Goal: Transaction & Acquisition: Download file/media

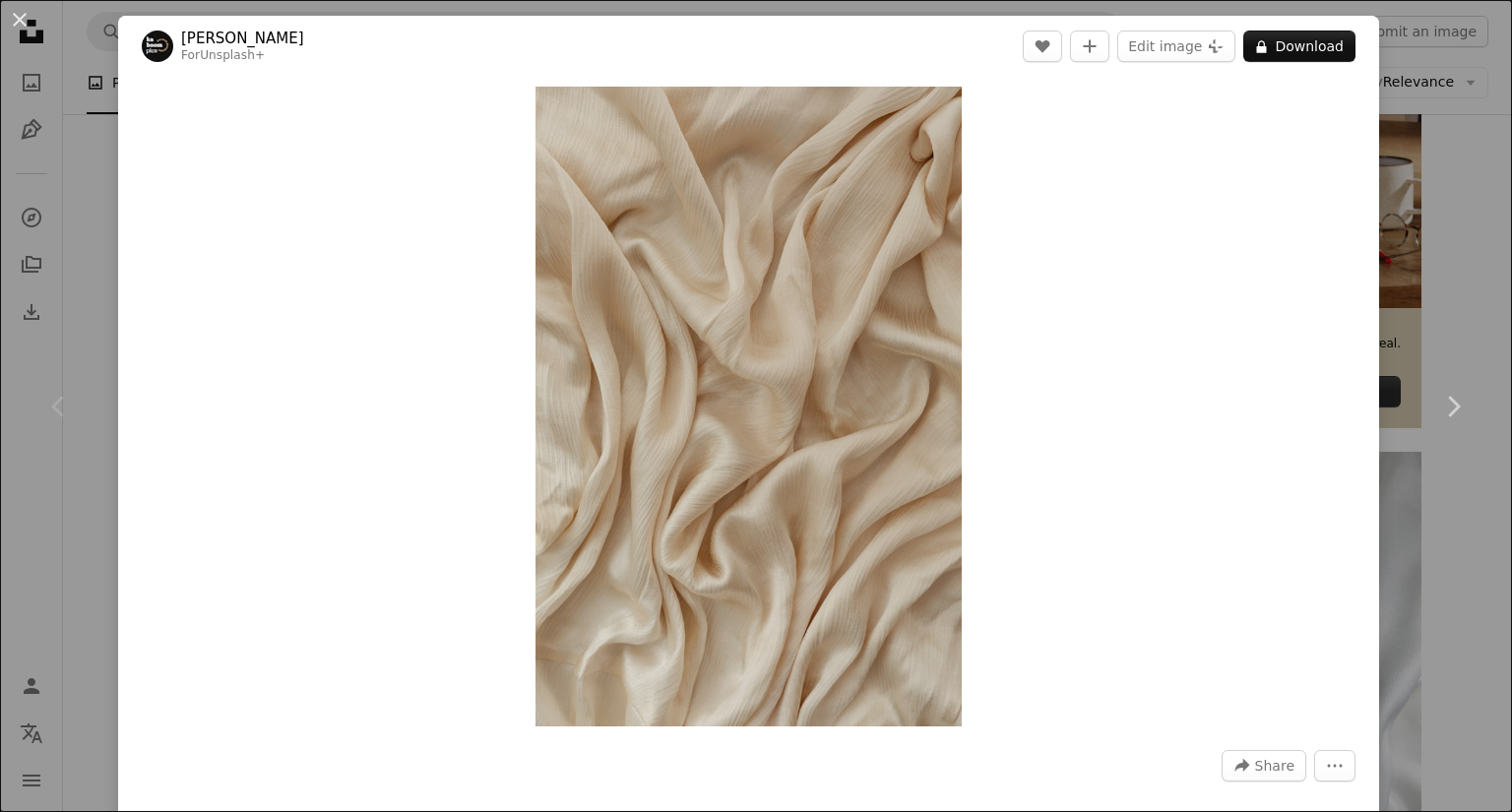
scroll to position [689, 0]
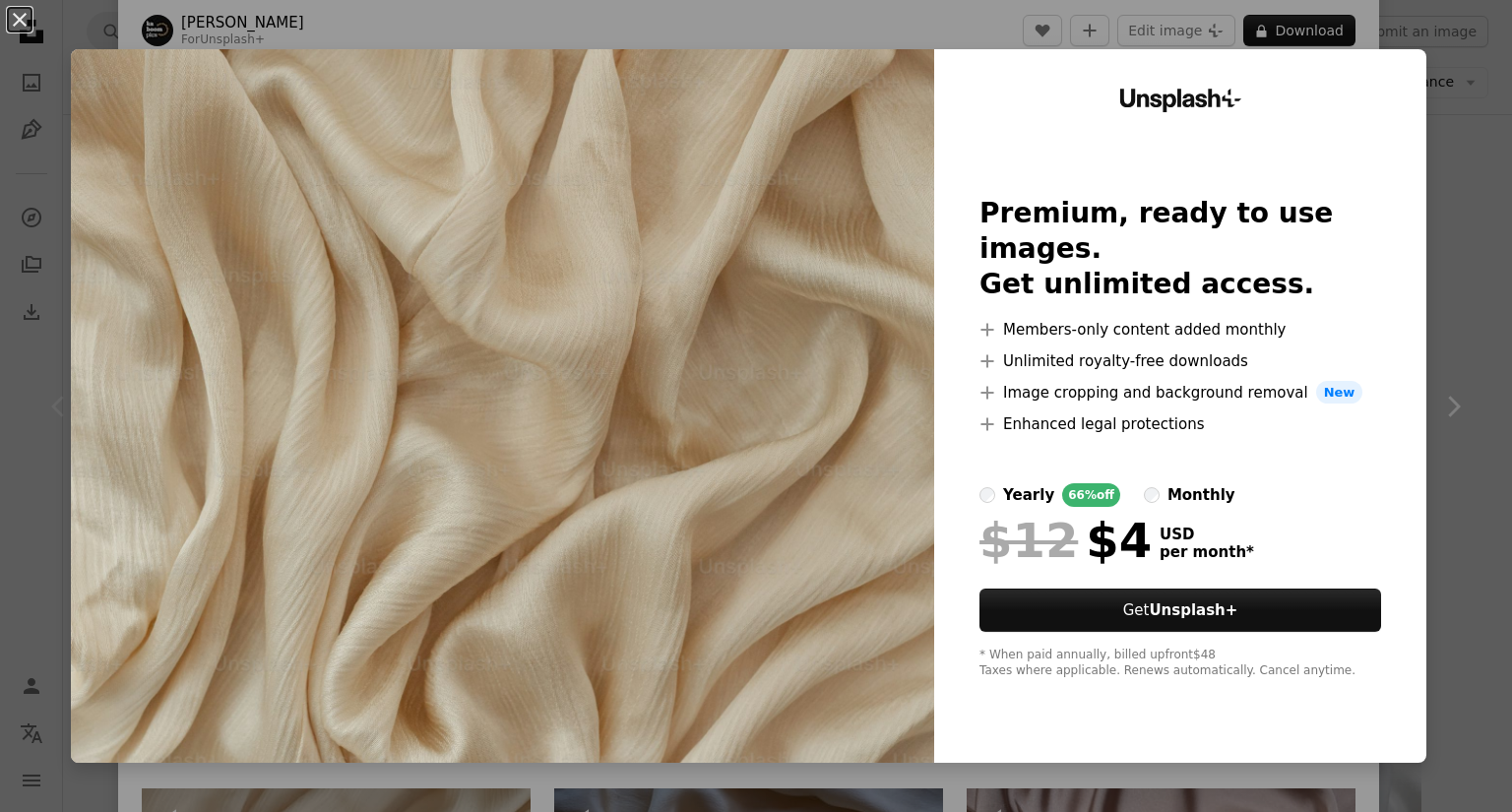
click at [32, 32] on button "An X shape" at bounding box center [20, 20] width 24 height 24
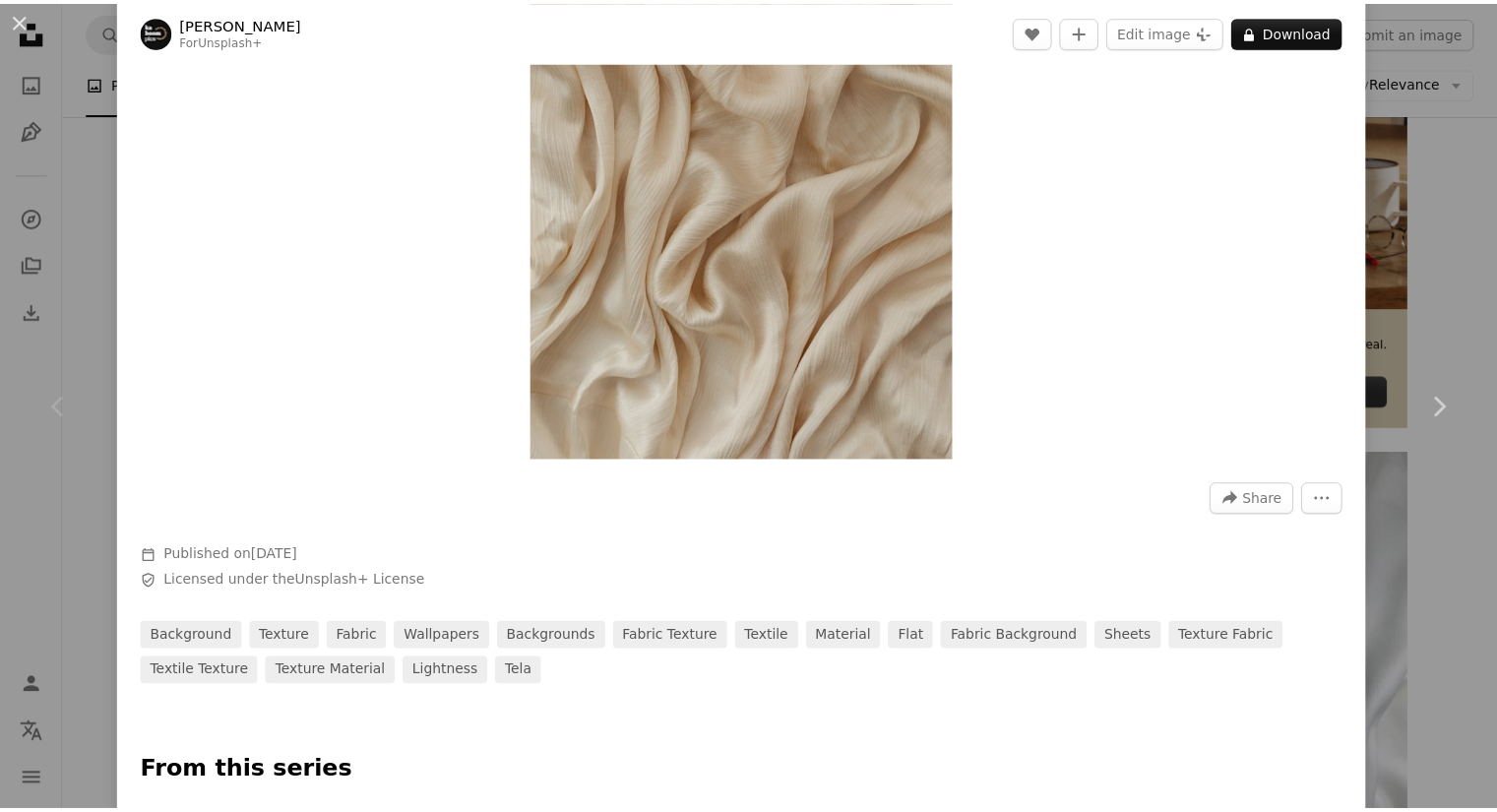
scroll to position [99, 0]
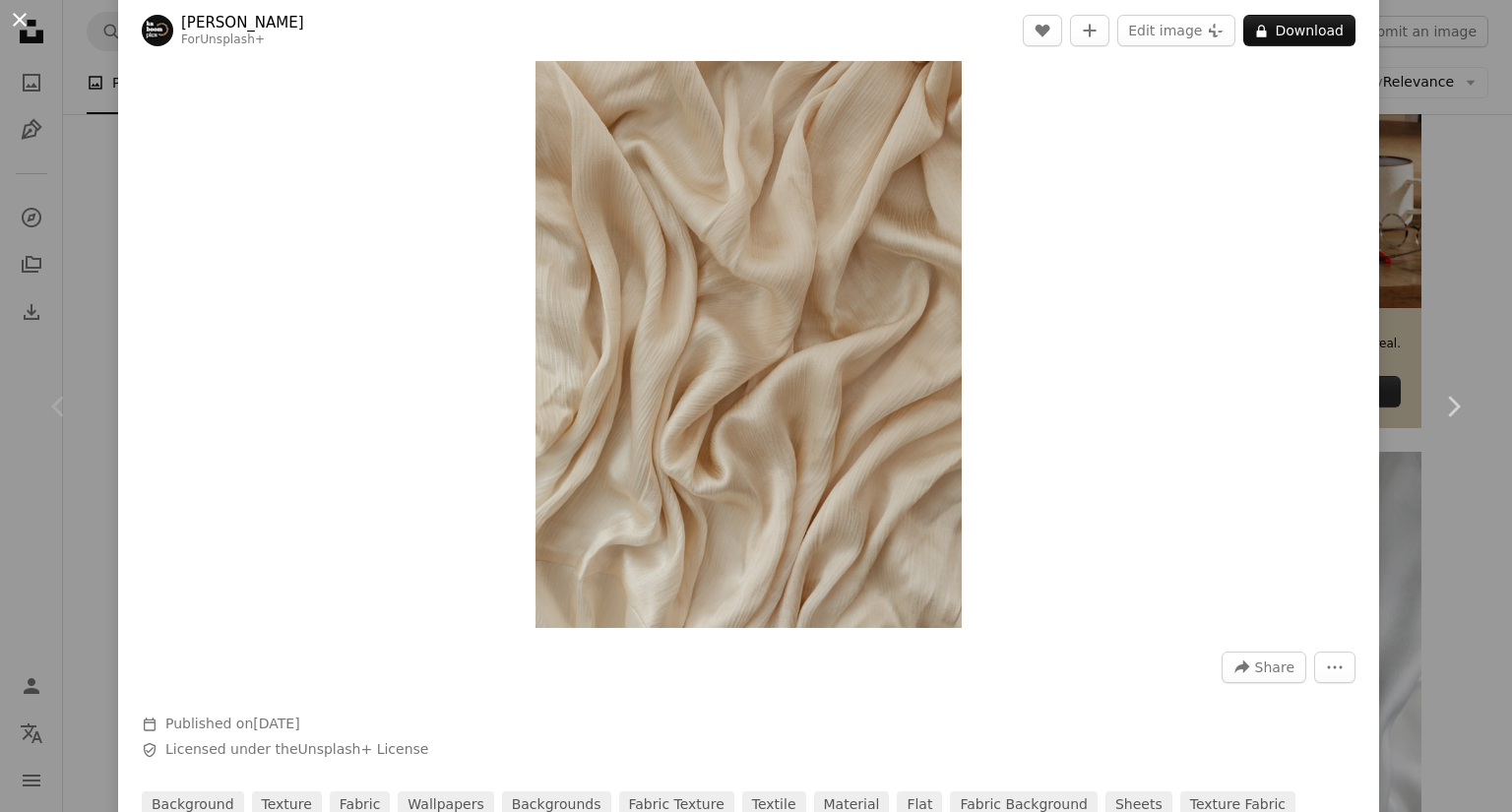
click at [25, 27] on button "An X shape" at bounding box center [20, 20] width 24 height 24
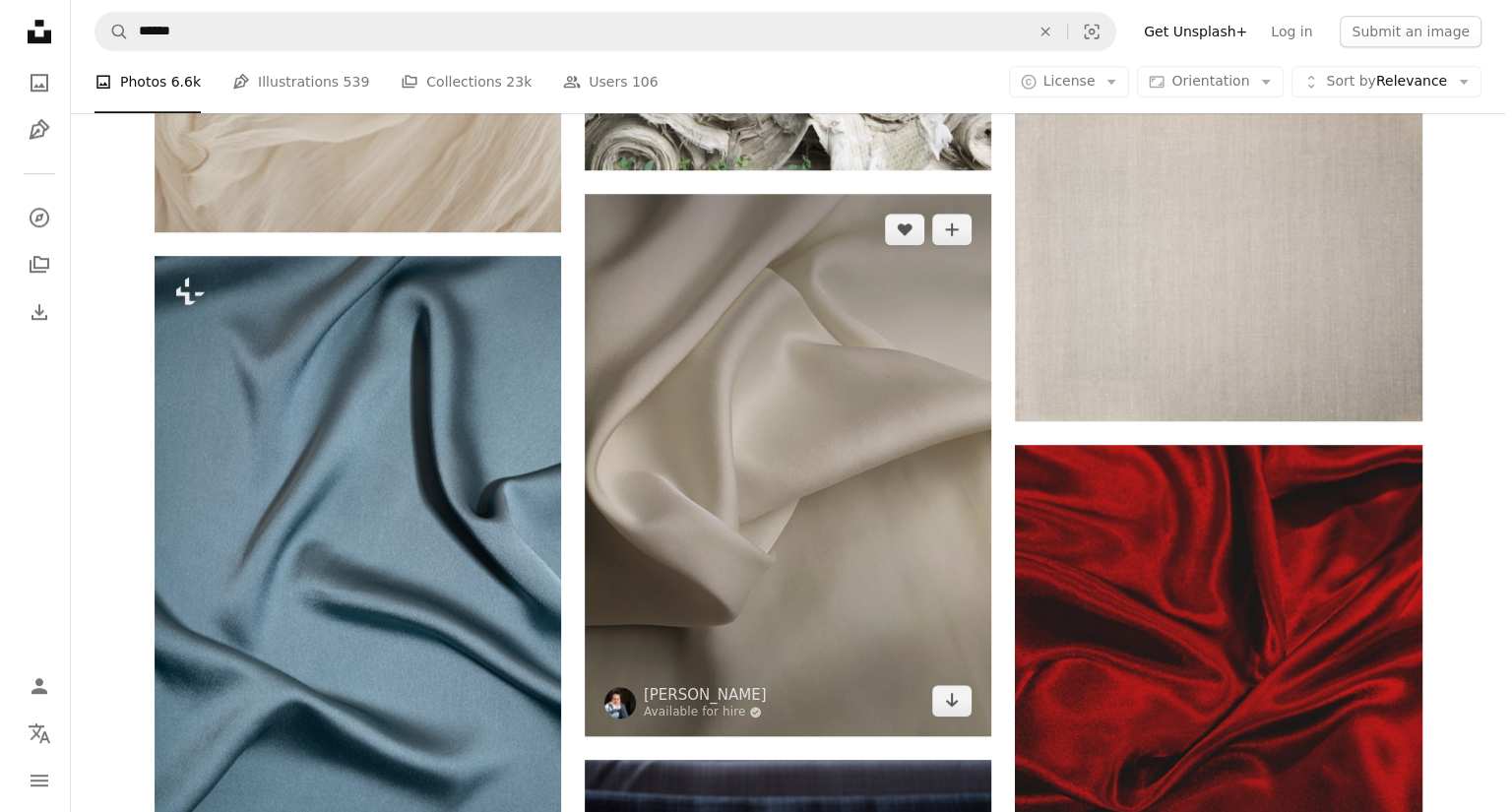
scroll to position [1575, 0]
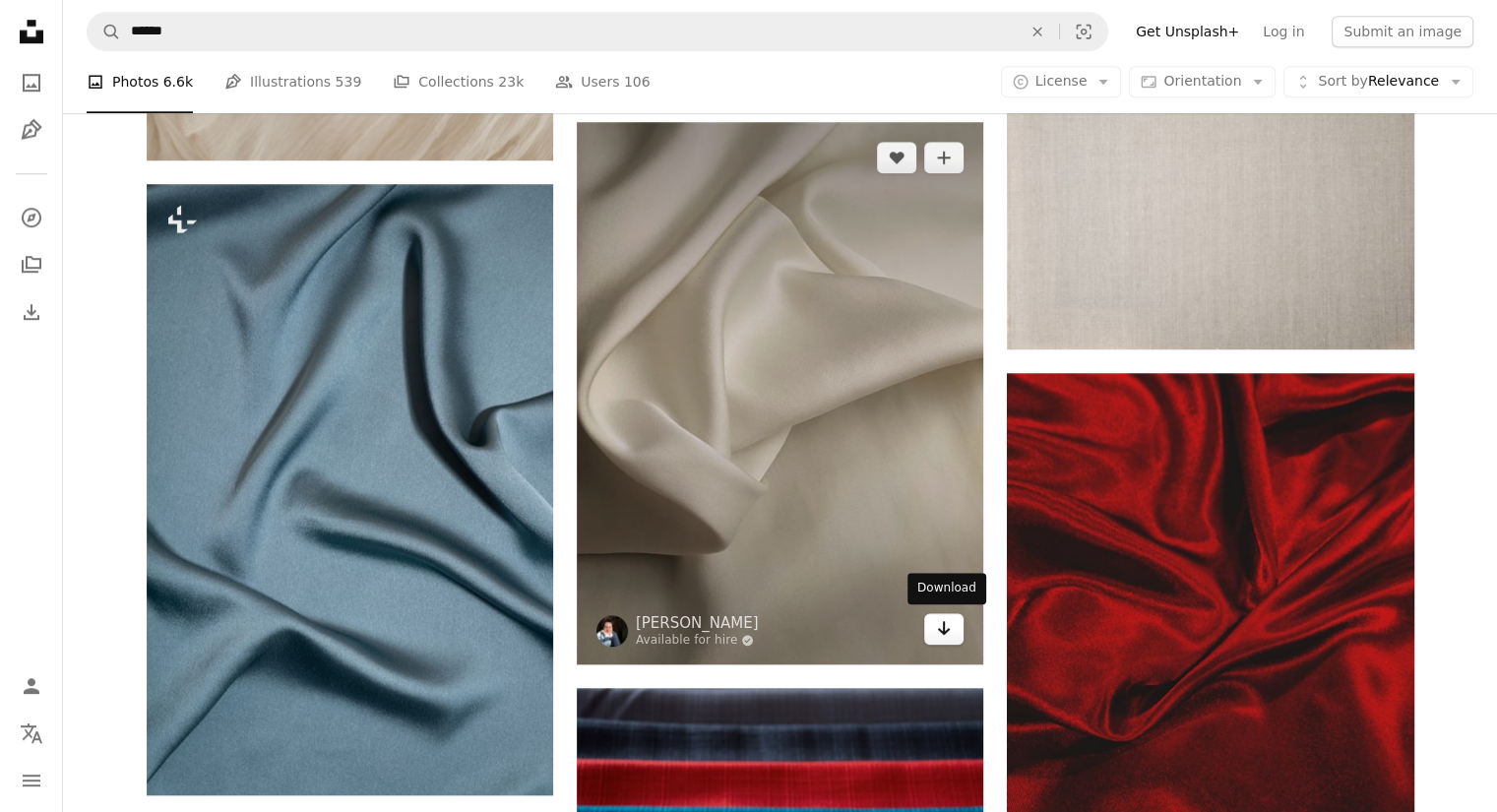
click at [936, 632] on icon "Arrow pointing down" at bounding box center [943, 627] width 16 height 24
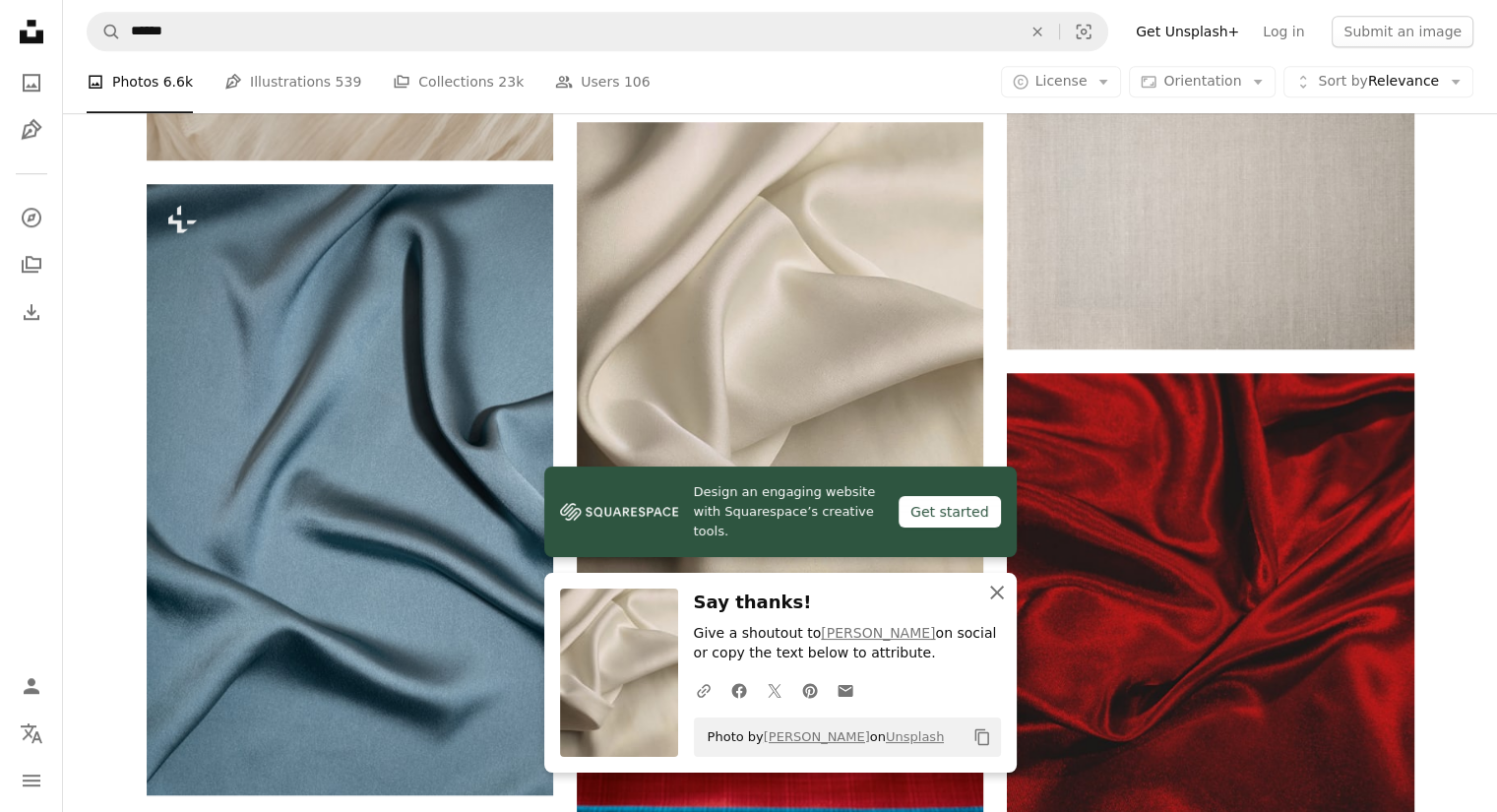
click at [988, 588] on icon "An X shape" at bounding box center [997, 592] width 24 height 24
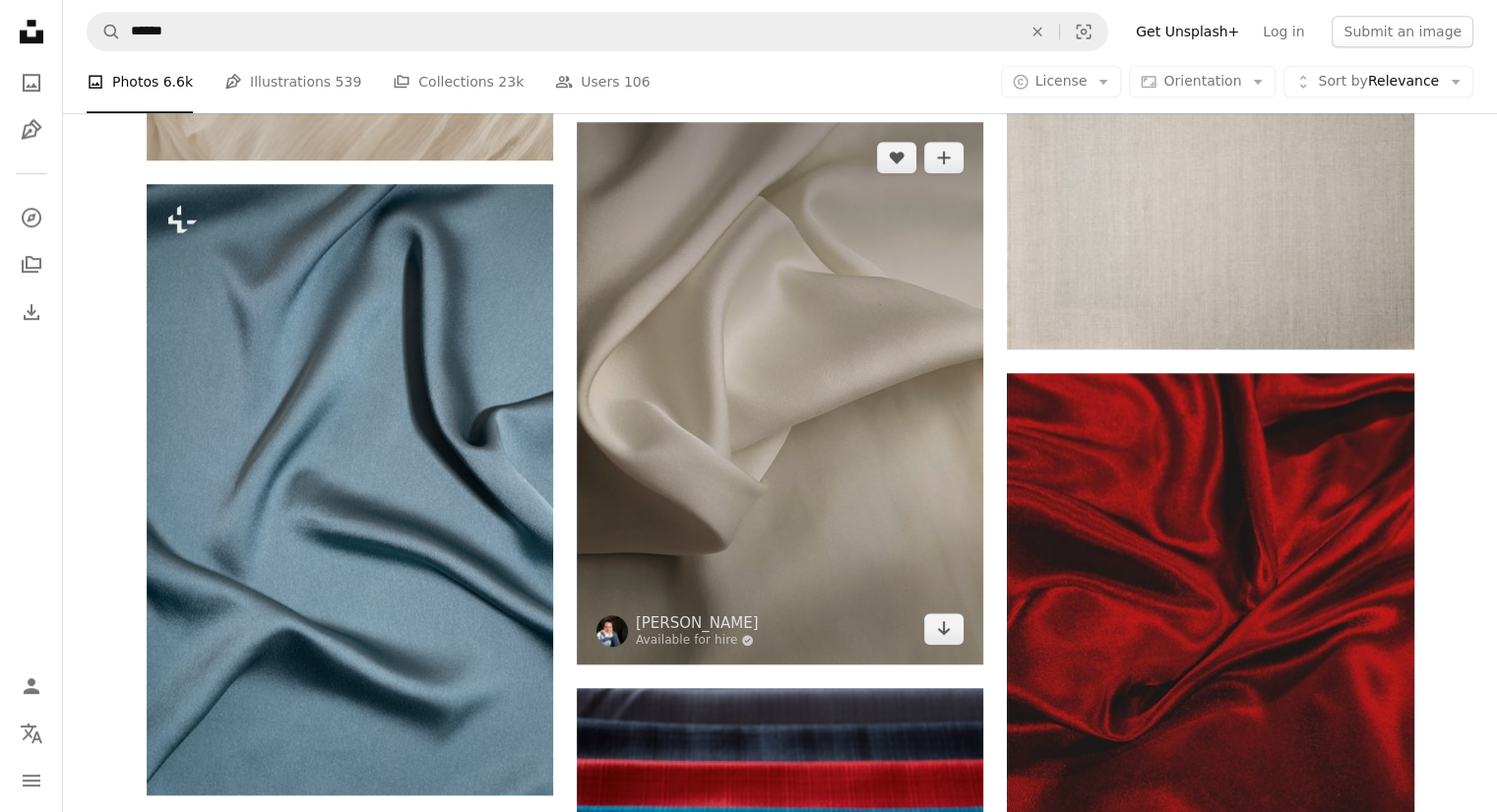
click at [827, 511] on img at bounding box center [780, 393] width 407 height 542
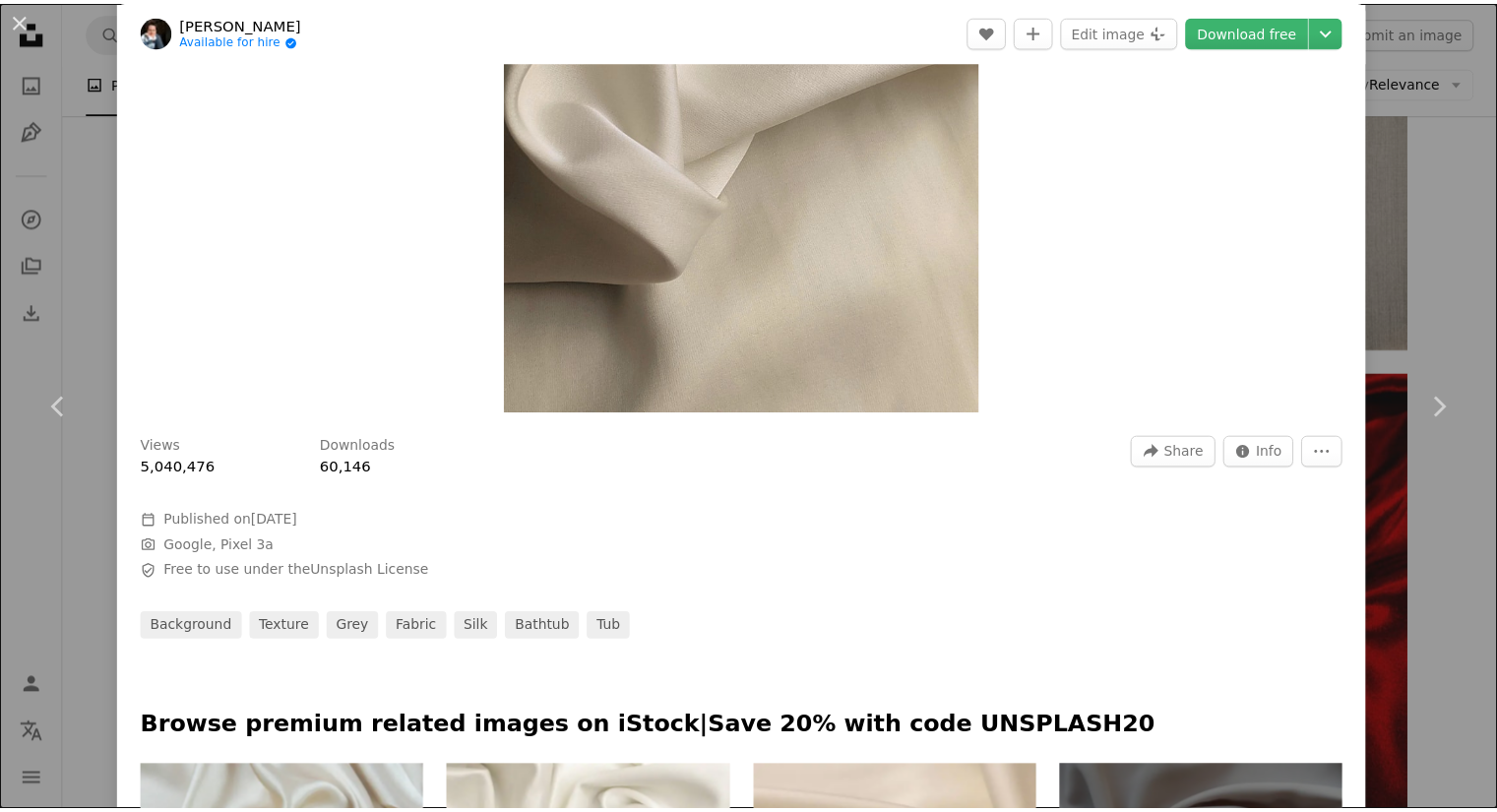
scroll to position [394, 0]
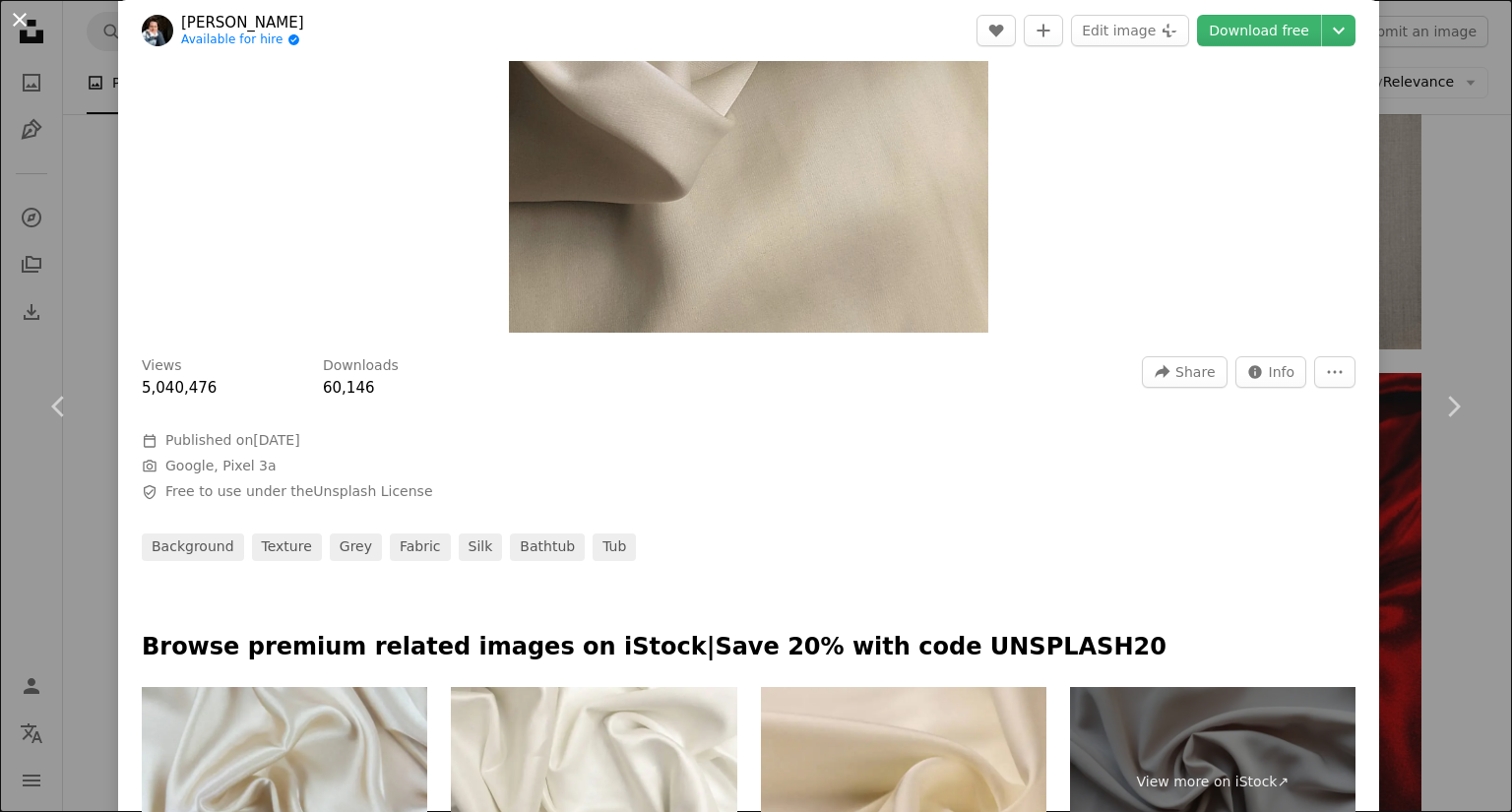
click at [18, 12] on button "An X shape" at bounding box center [20, 20] width 24 height 24
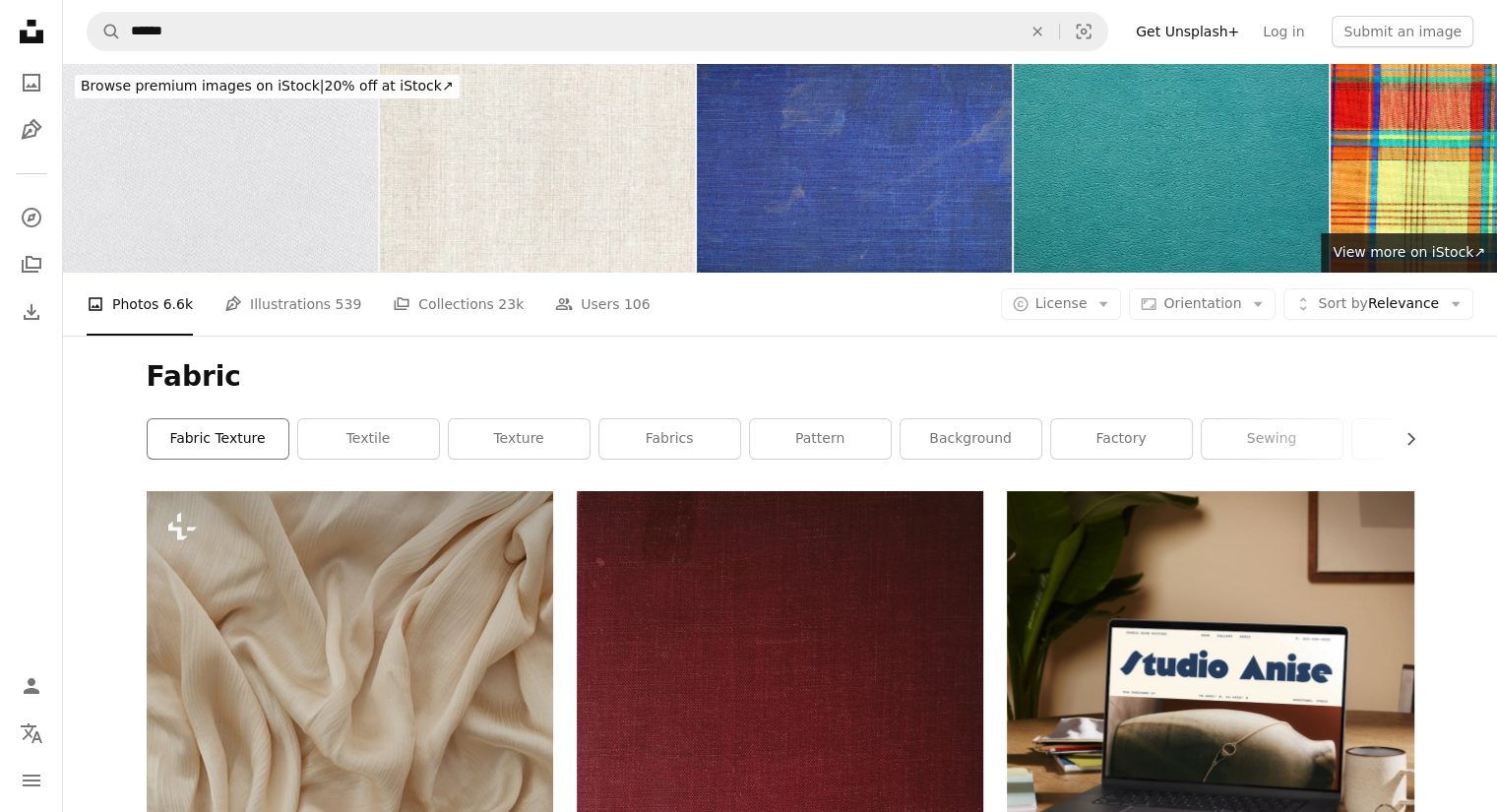
click at [251, 440] on link "fabric texture" at bounding box center [218, 439] width 141 height 39
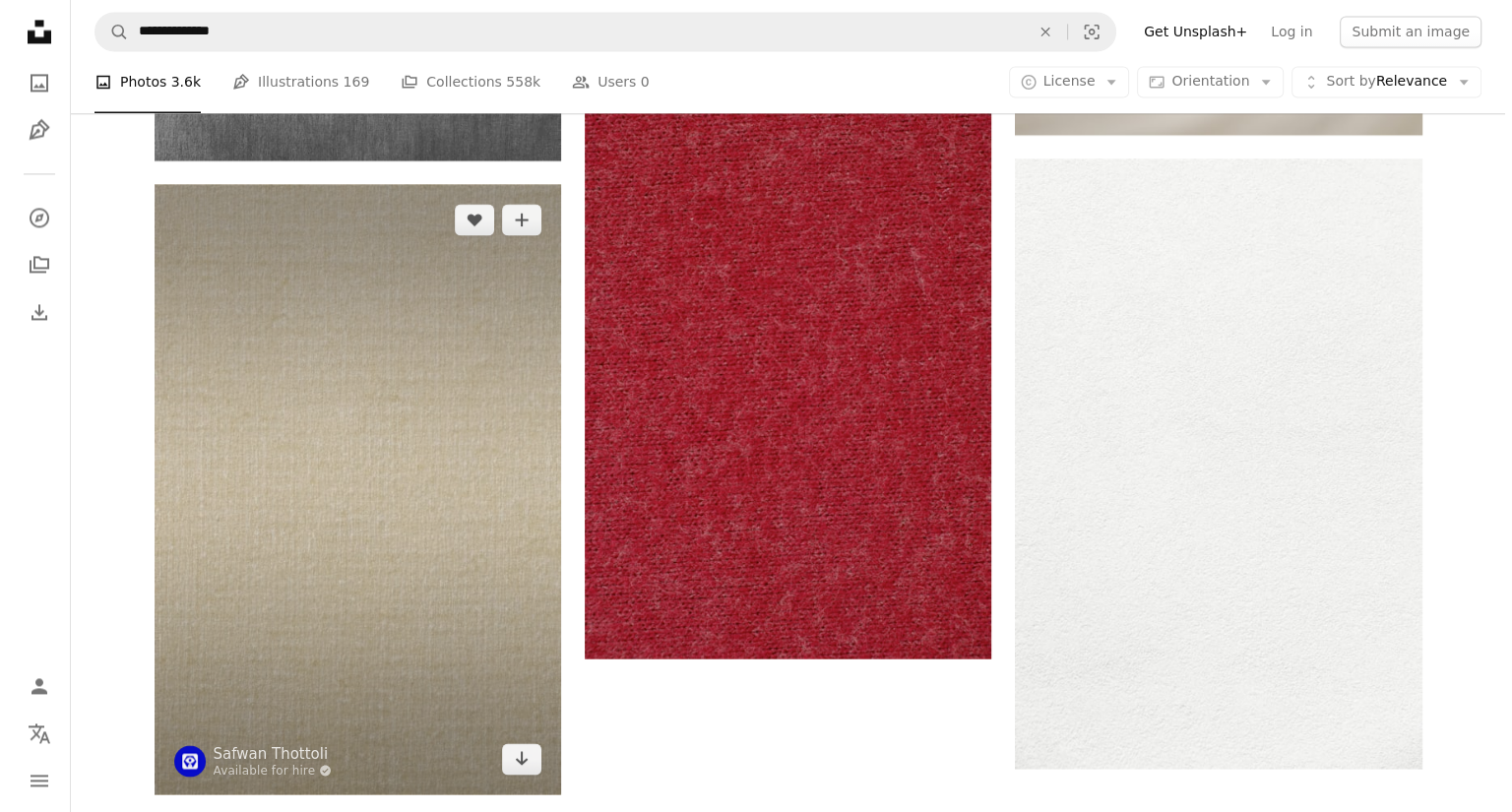
scroll to position [3247, 0]
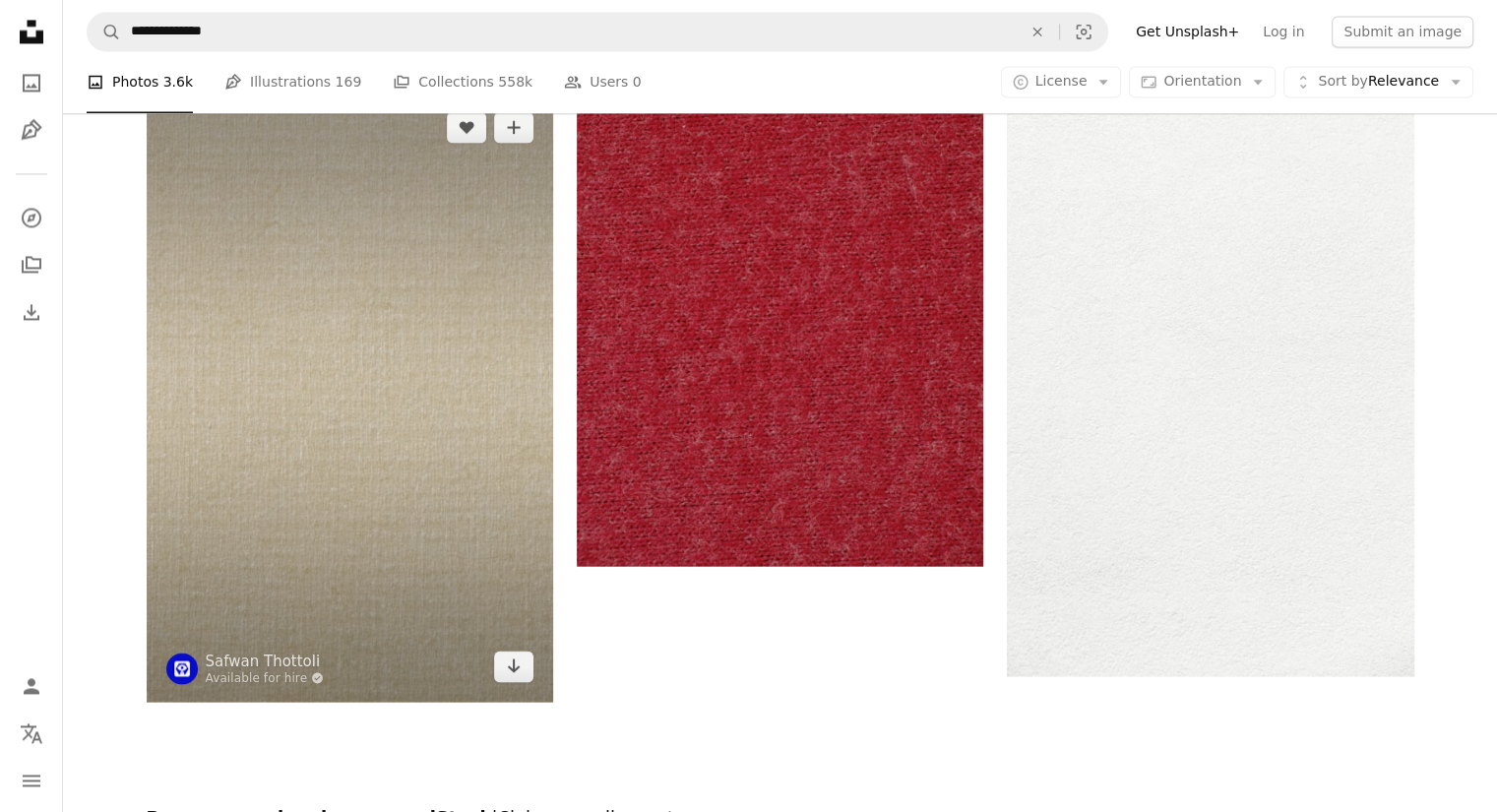
click at [304, 421] on img at bounding box center [350, 397] width 407 height 610
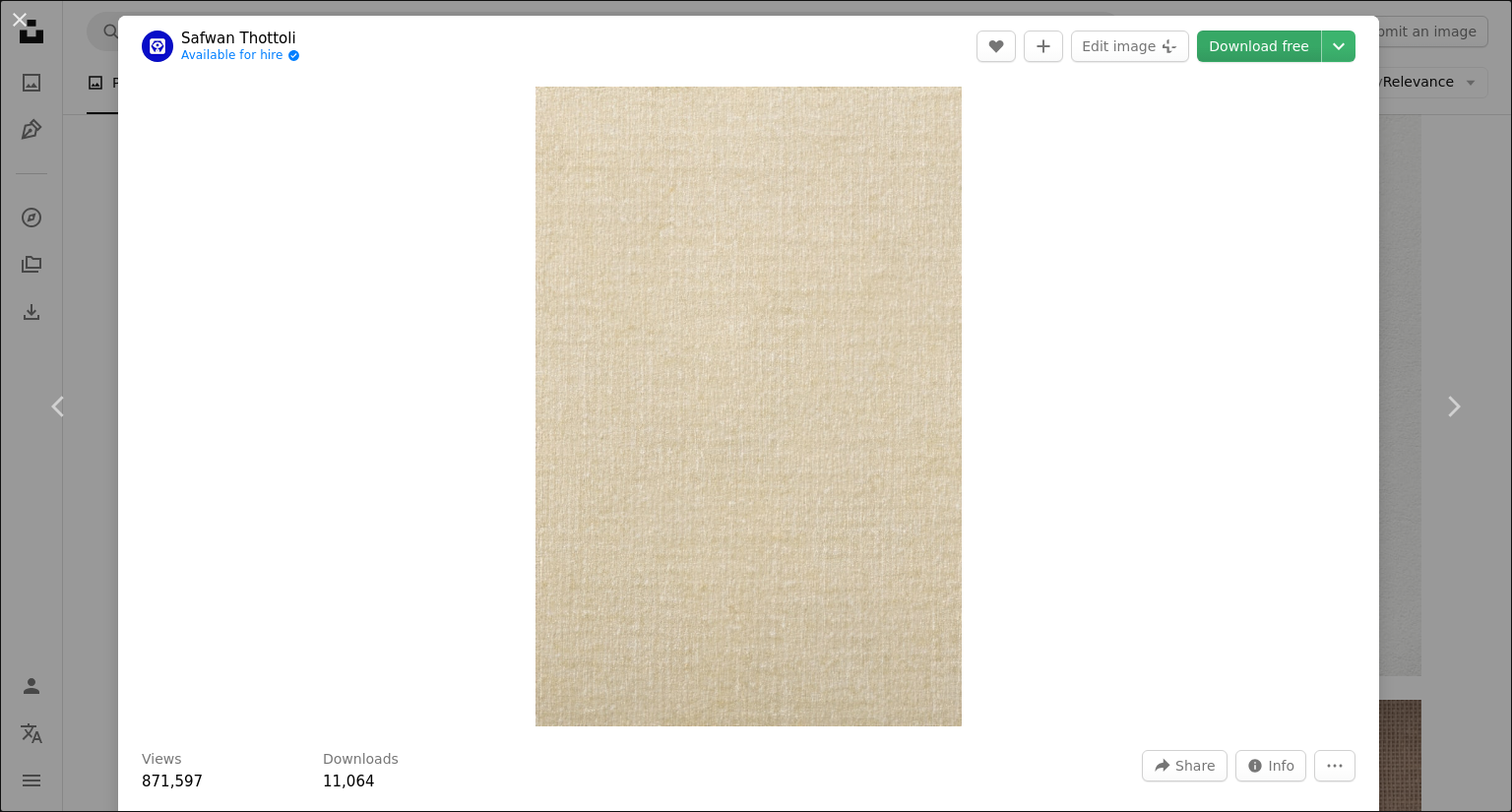
click at [1258, 47] on link "Download free" at bounding box center [1259, 46] width 124 height 32
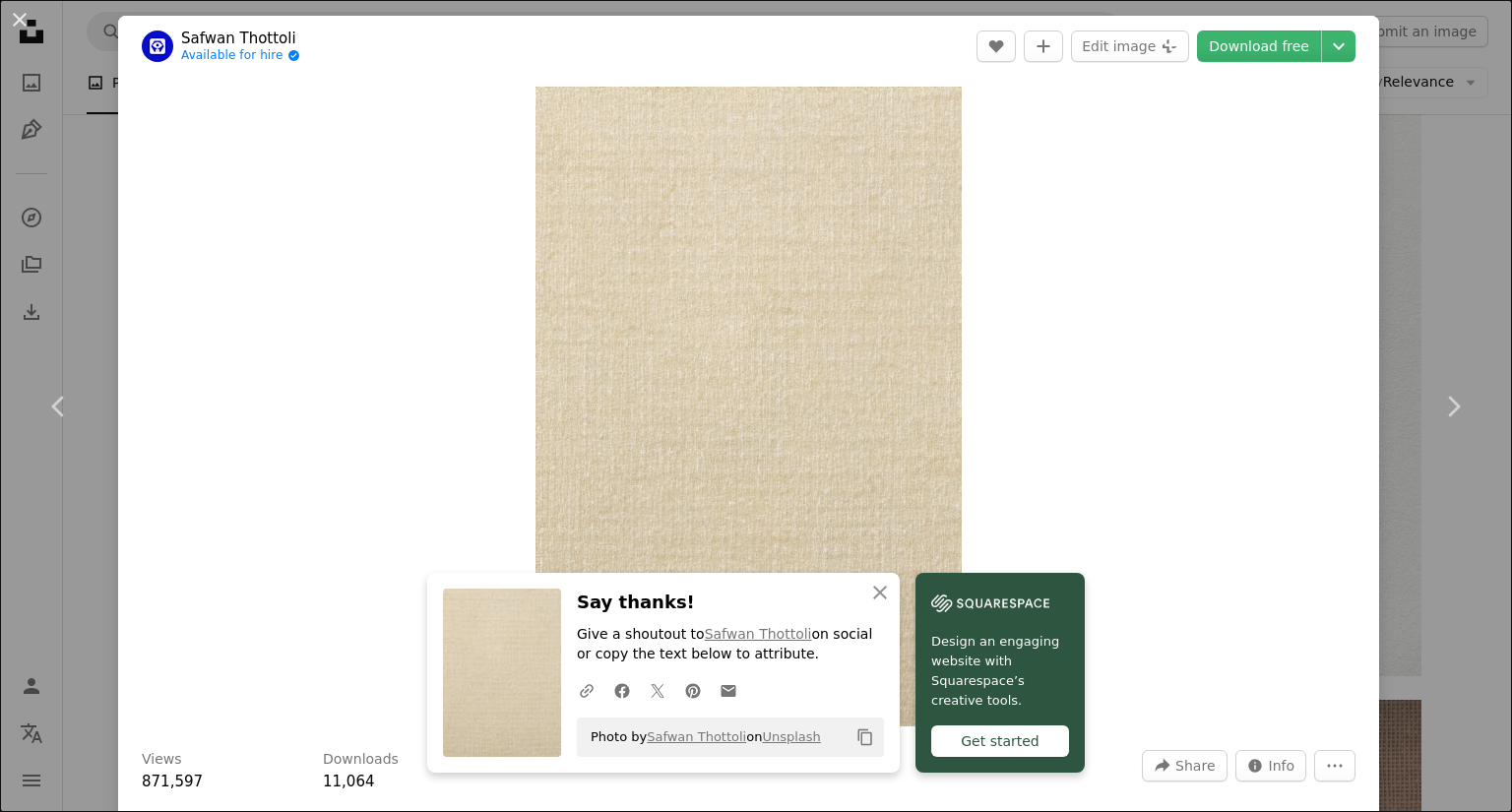
click at [1454, 193] on div "An X shape Chevron left Chevron right An X shape Close Say thanks! Give a shout…" at bounding box center [756, 406] width 1512 height 812
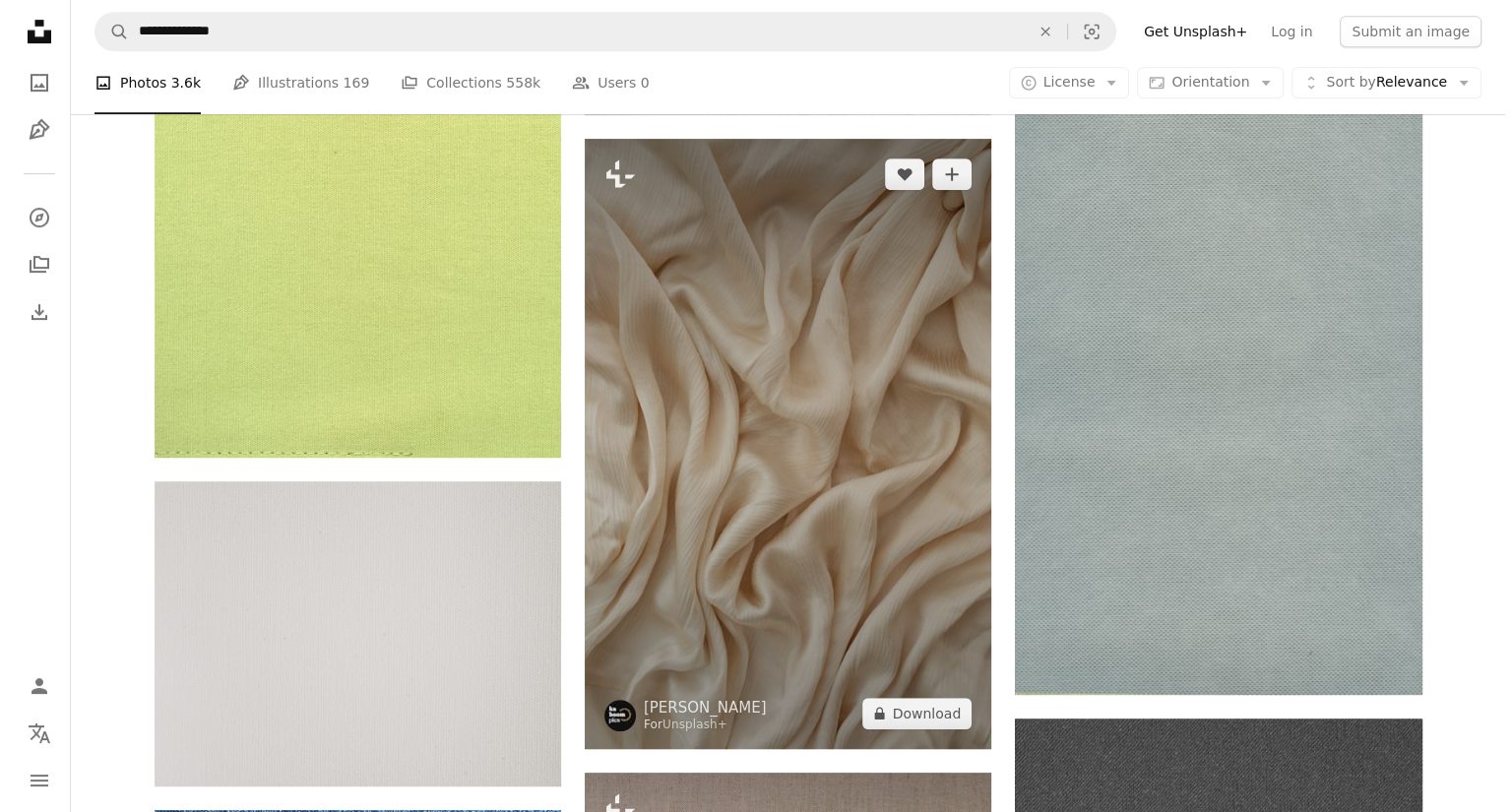
scroll to position [984, 0]
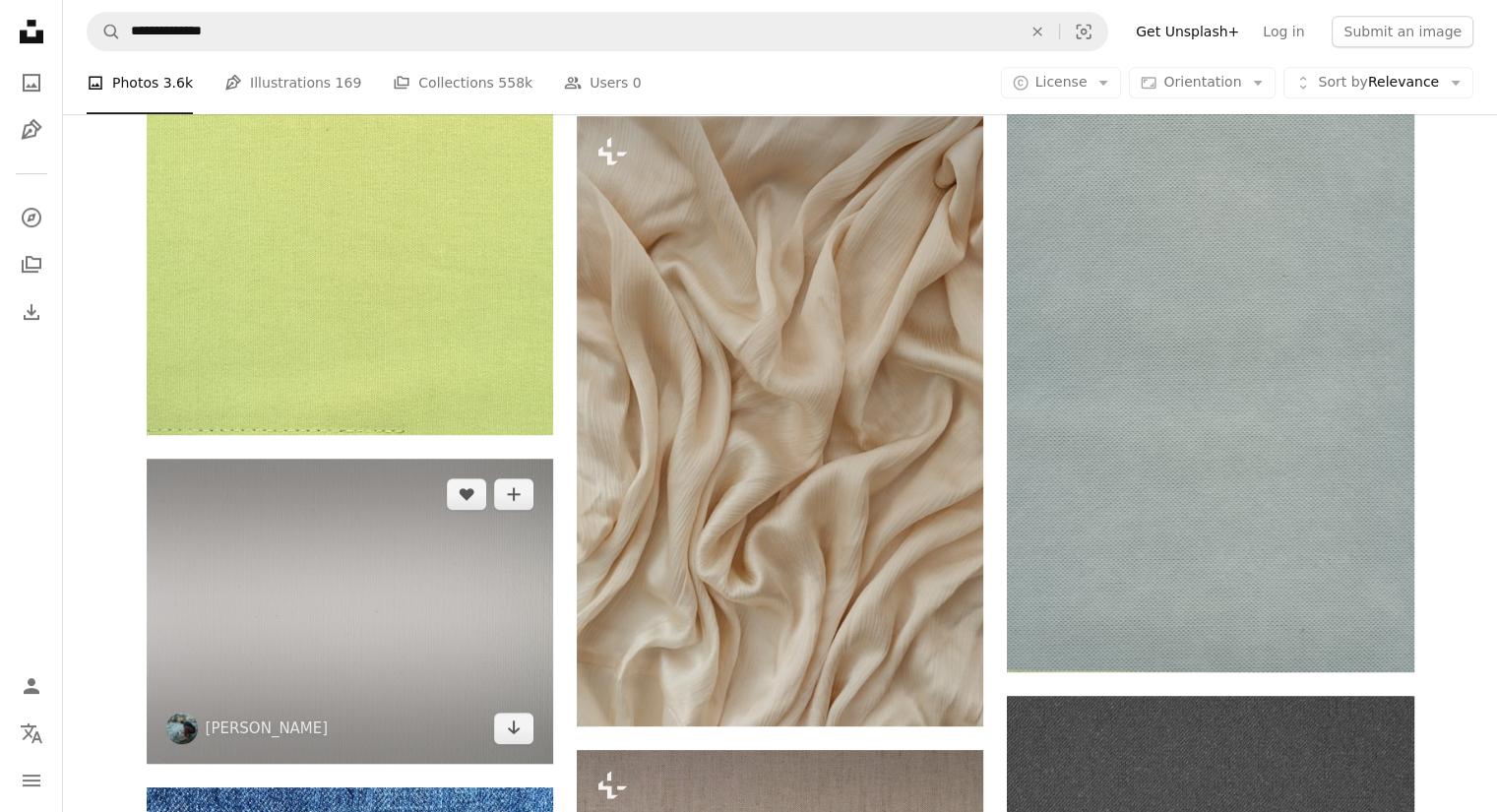
click at [448, 661] on img at bounding box center [350, 611] width 407 height 305
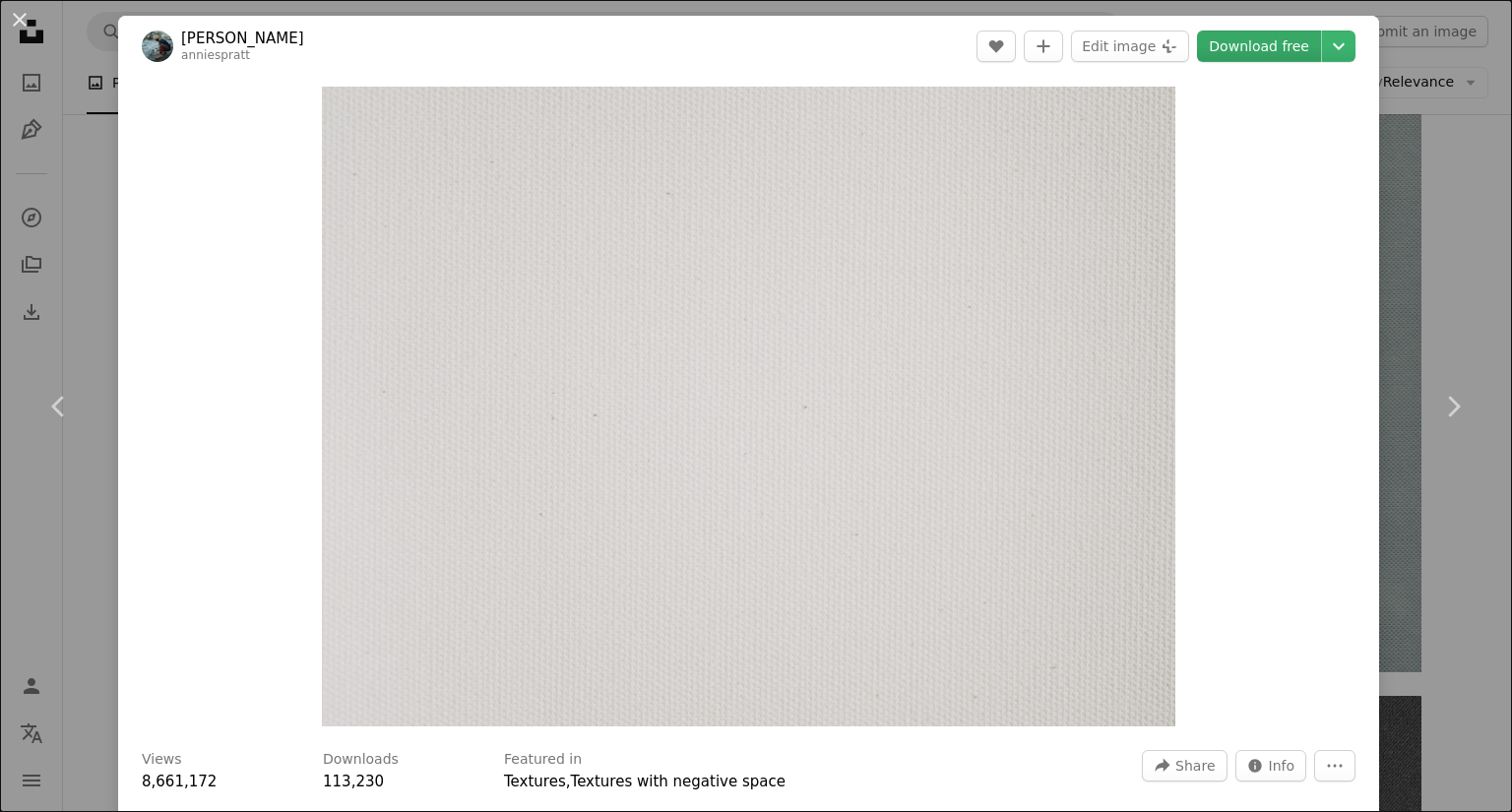
click at [1253, 49] on link "Download free" at bounding box center [1259, 46] width 124 height 32
